Goal: Transaction & Acquisition: Subscribe to service/newsletter

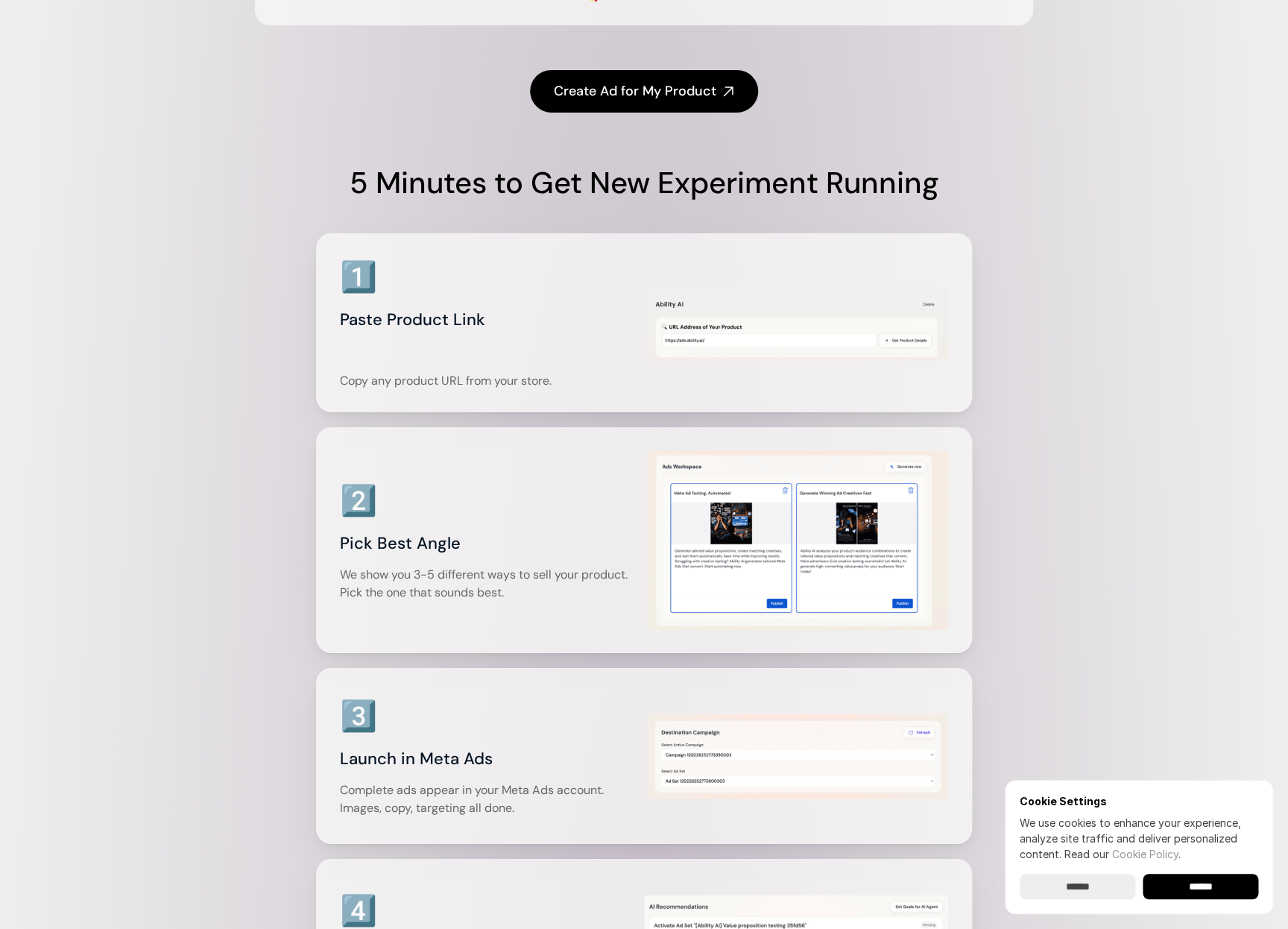
scroll to position [1860, 0]
click at [1195, 881] on input "******" at bounding box center [1201, 886] width 116 height 25
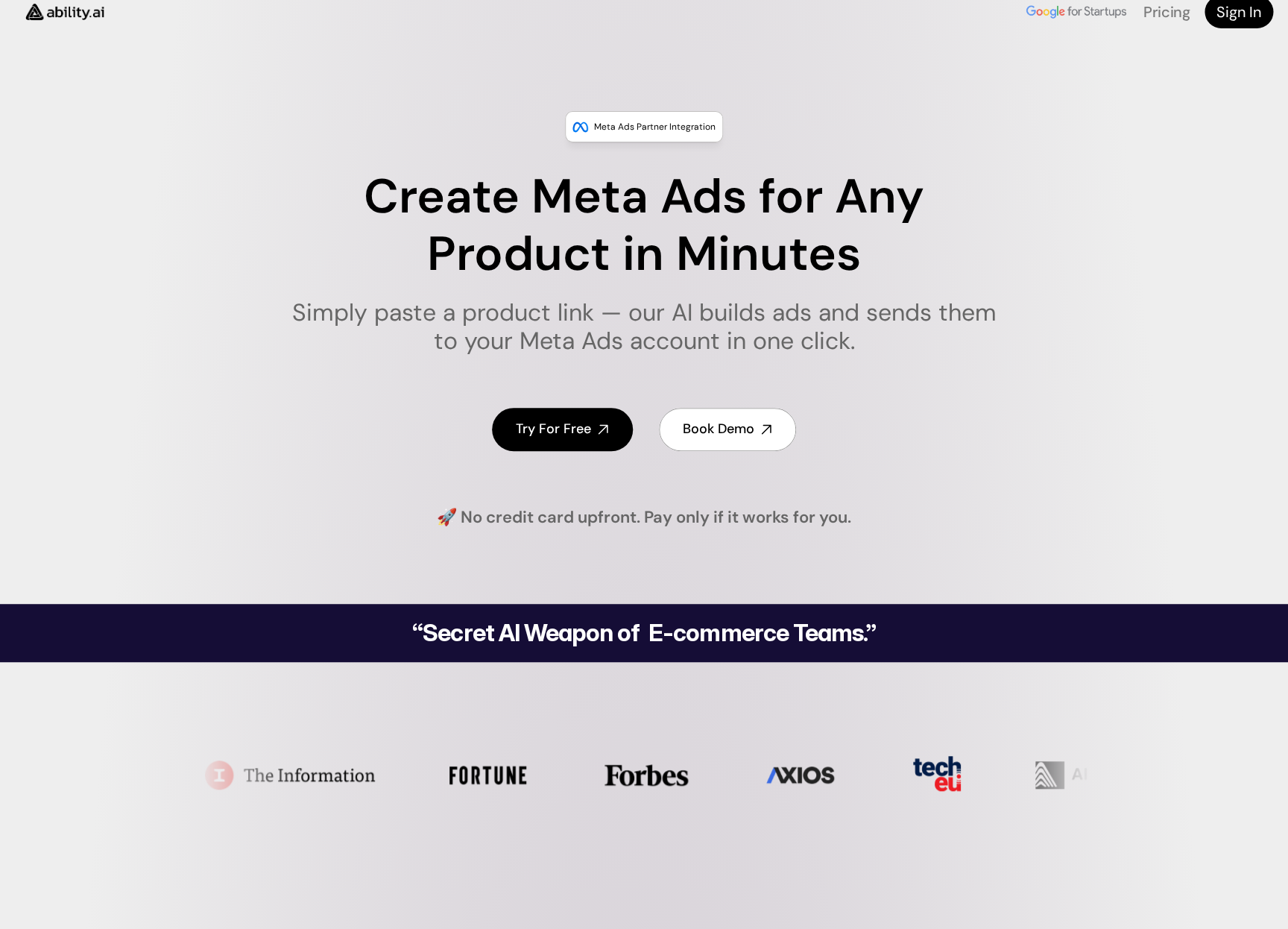
scroll to position [0, 0]
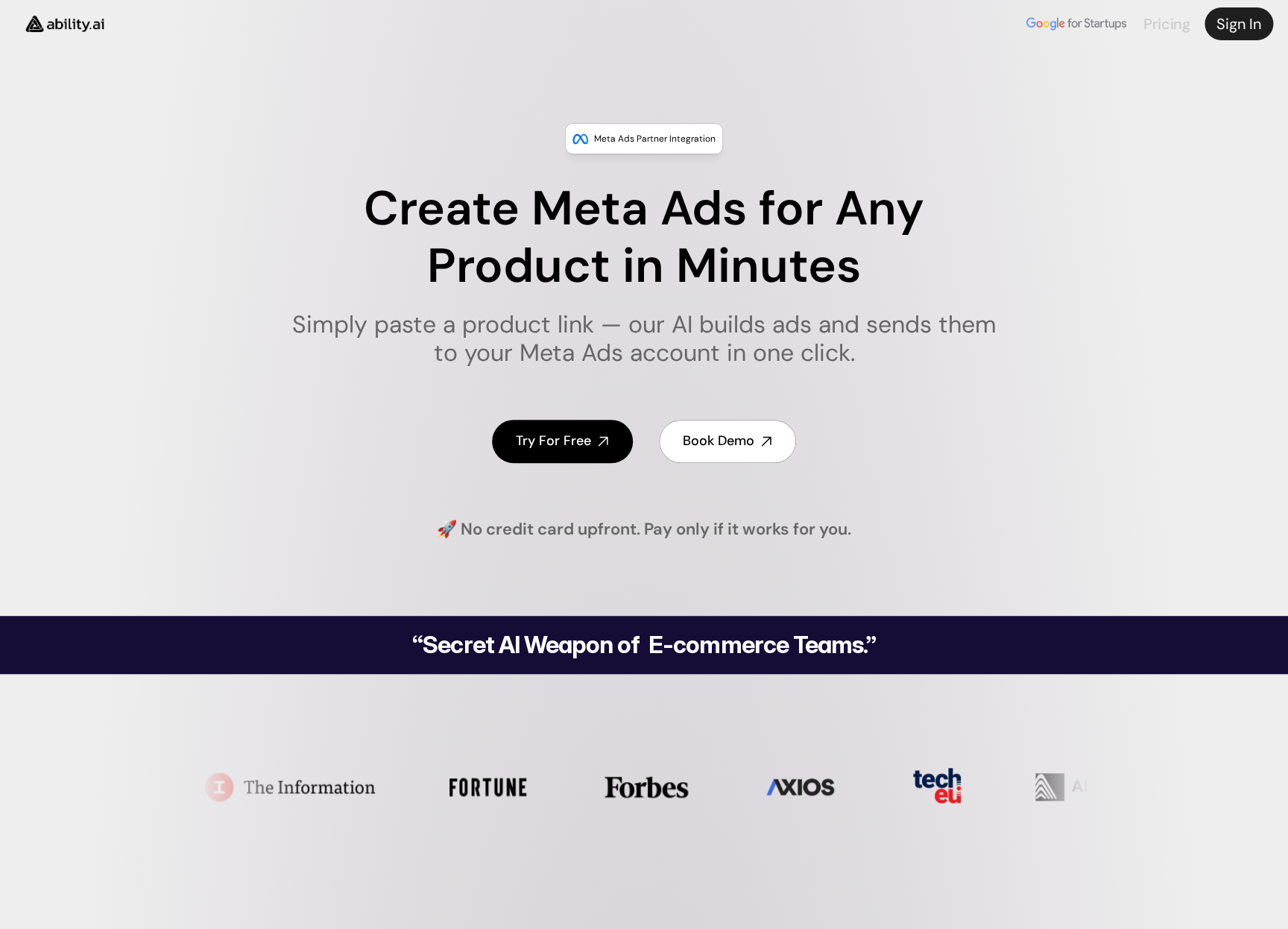
click at [1159, 26] on link "Pricing" at bounding box center [1166, 23] width 46 height 20
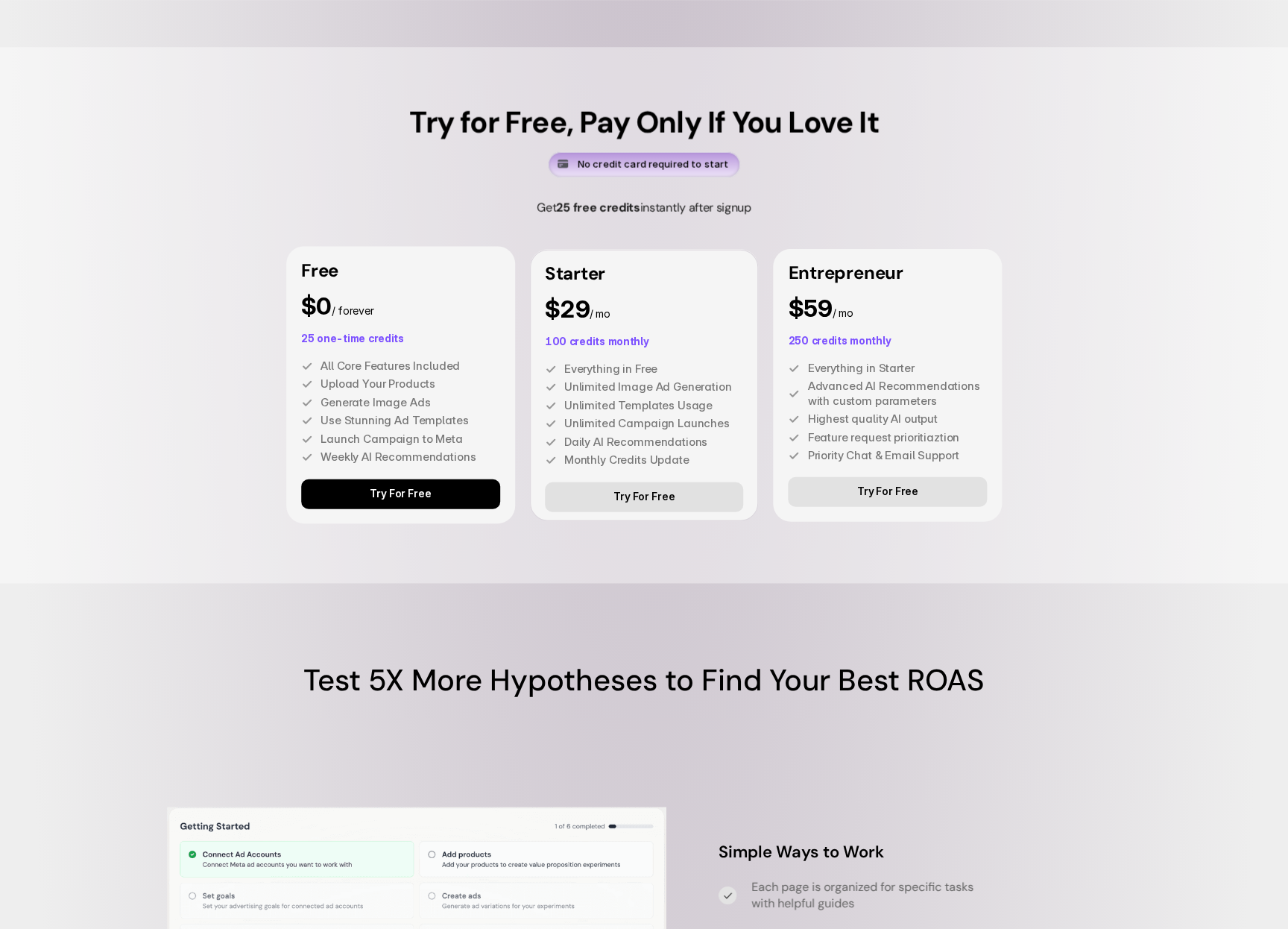
scroll to position [3946, 0]
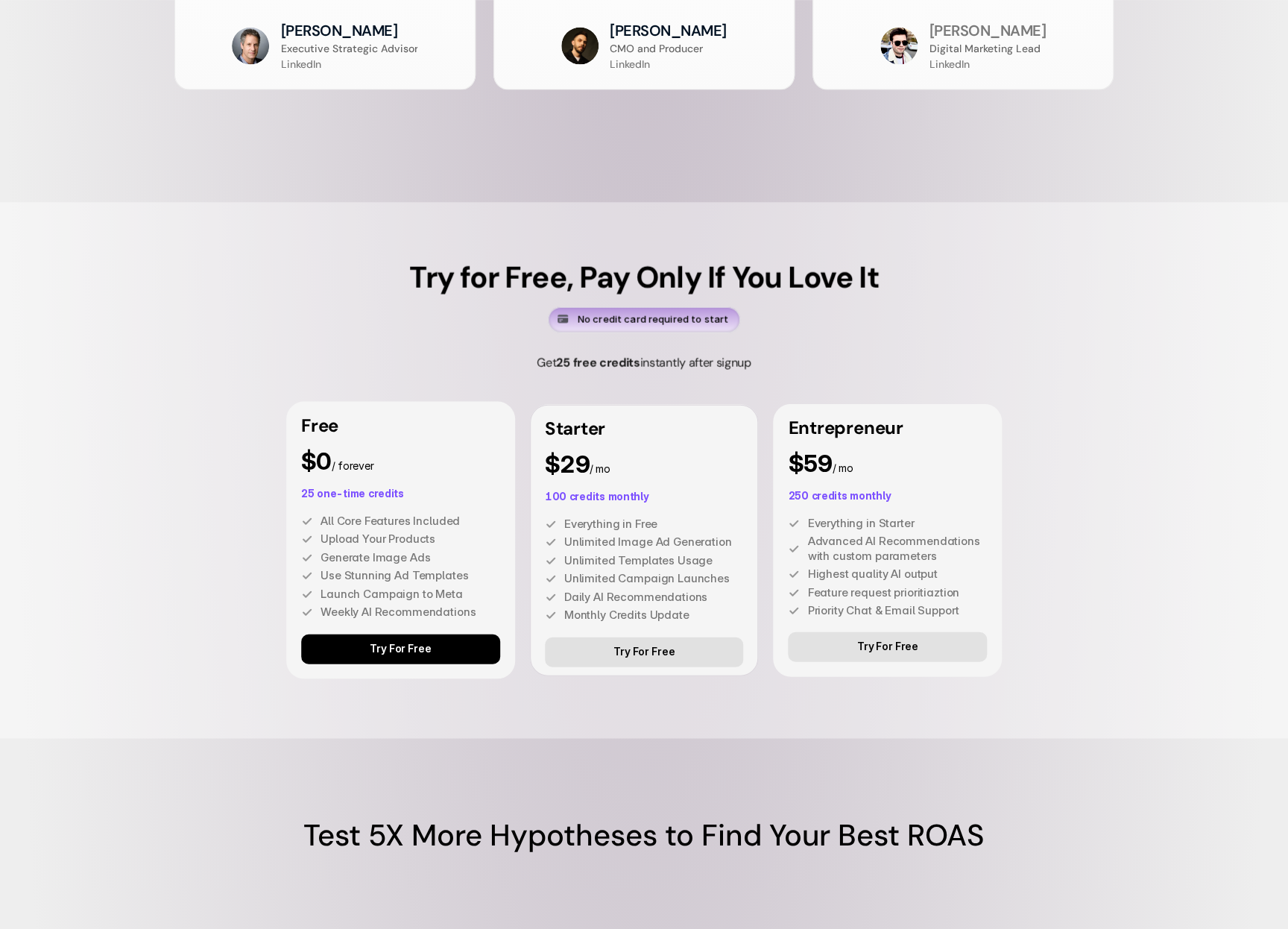
click at [360, 519] on p "All Core Features Included" at bounding box center [411, 520] width 180 height 15
drag, startPoint x: 322, startPoint y: 539, endPoint x: 375, endPoint y: 564, distance: 58.6
click at [393, 546] on div "Upload Your Products" at bounding box center [400, 538] width 199 height 15
drag, startPoint x: 322, startPoint y: 578, endPoint x: 474, endPoint y: 623, distance: 158.5
click at [473, 582] on div "Use Stunning Ad Templates" at bounding box center [400, 575] width 199 height 15
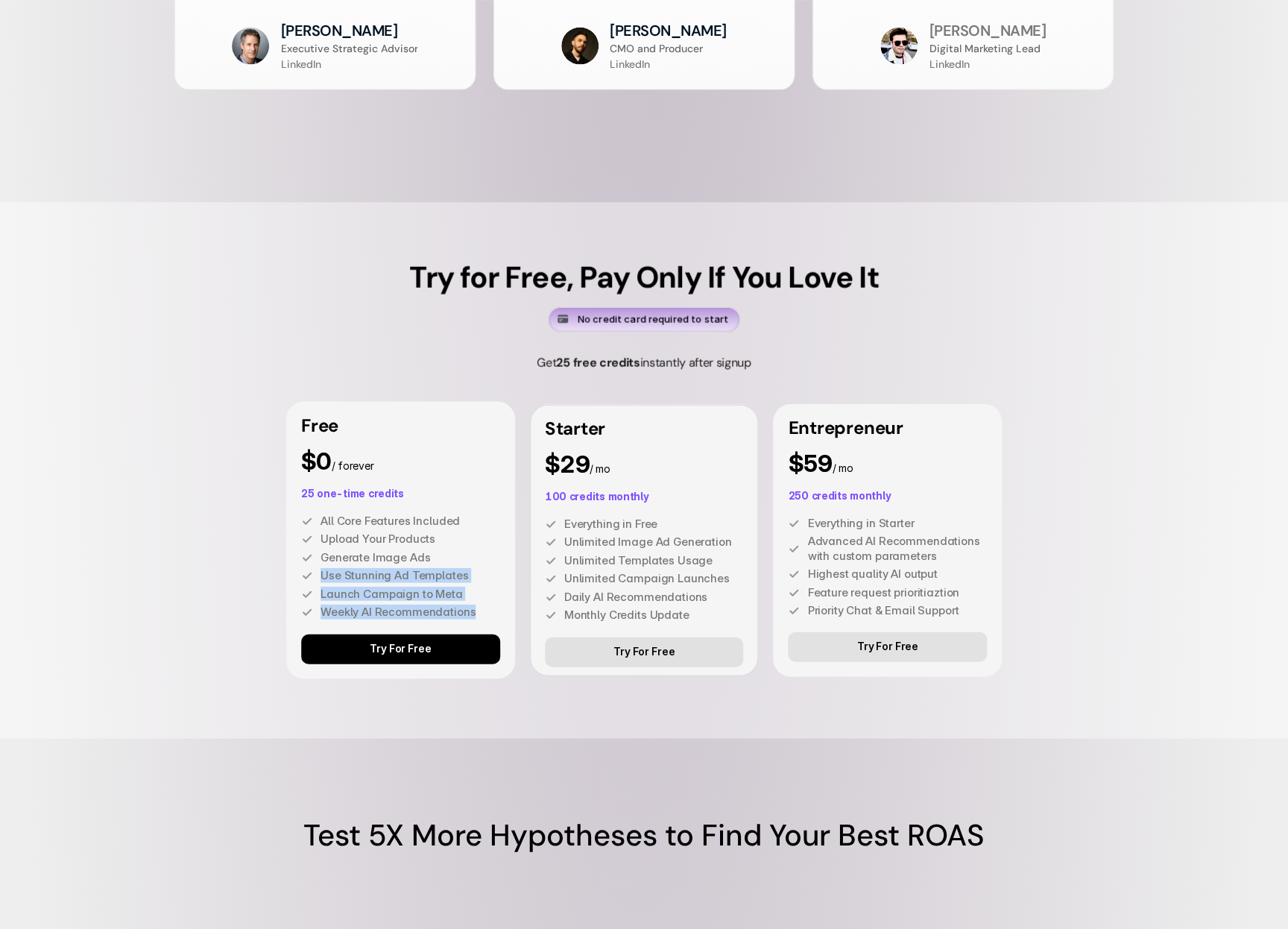
click at [397, 639] on link "Try For Free" at bounding box center [400, 649] width 199 height 30
